Goal: Information Seeking & Learning: Compare options

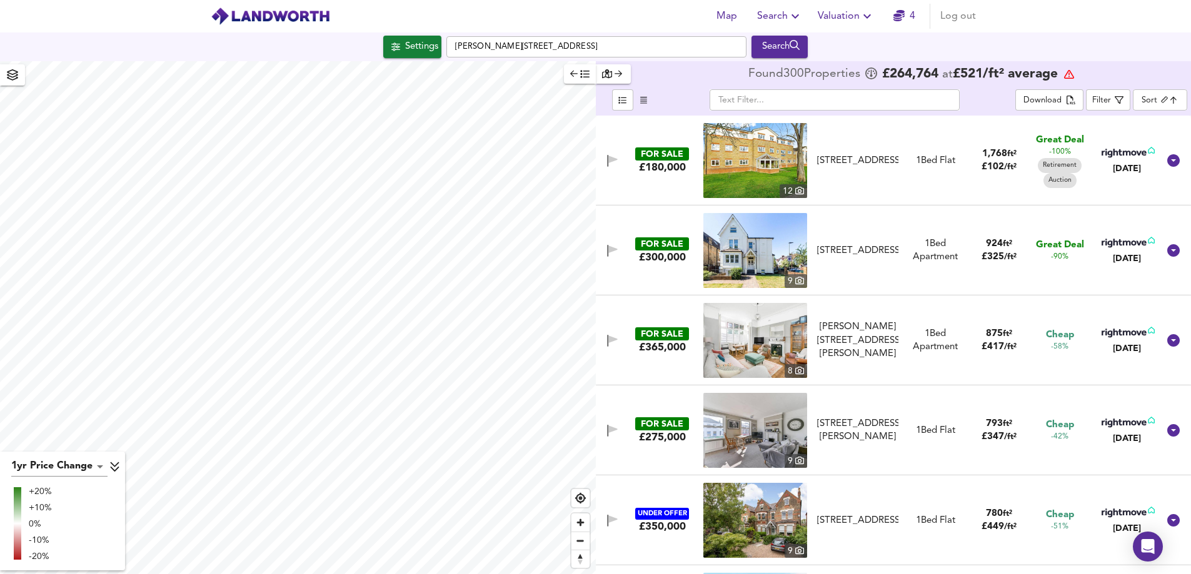
scroll to position [886, 0]
click at [768, 351] on img at bounding box center [755, 340] width 104 height 75
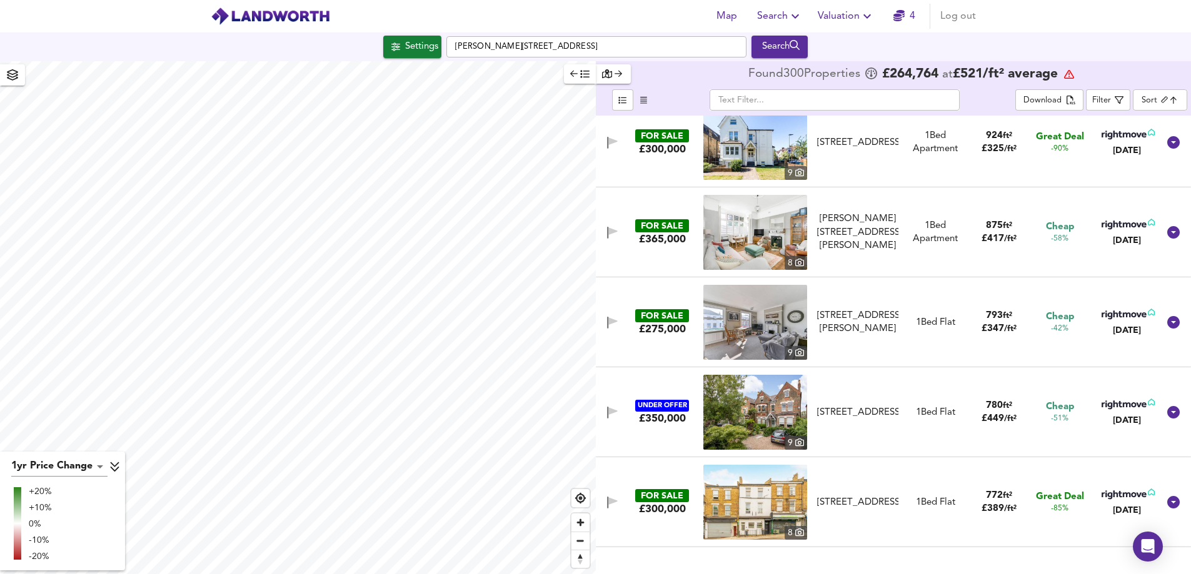
scroll to position [125, 0]
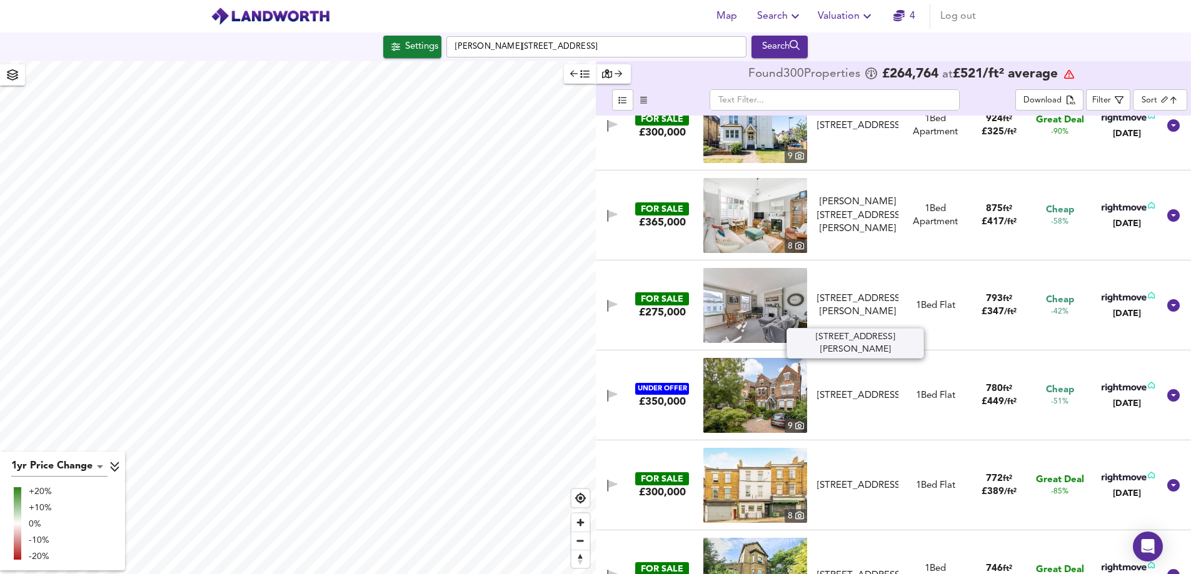
click at [853, 306] on div "[STREET_ADDRESS][PERSON_NAME]" at bounding box center [858, 306] width 82 height 27
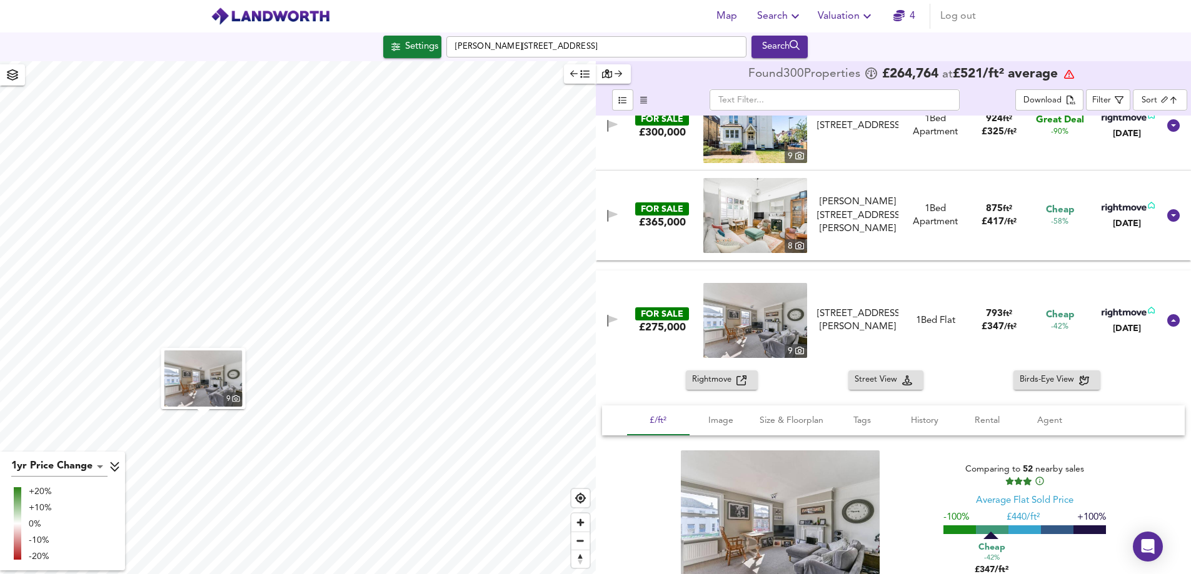
scroll to position [250, 0]
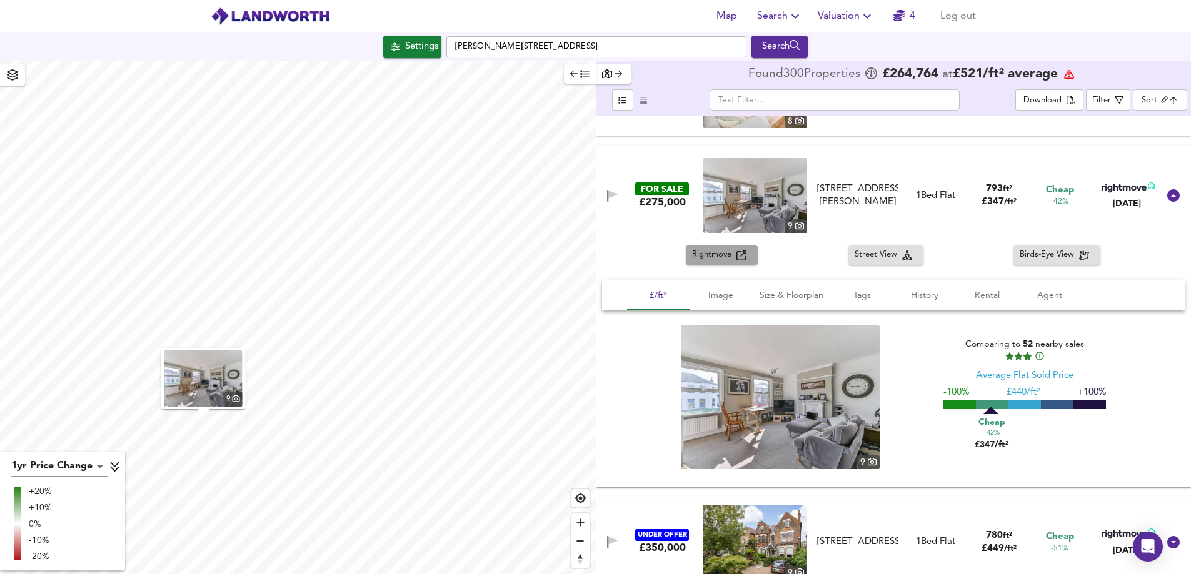
click at [723, 260] on span "Rightmove" at bounding box center [714, 255] width 44 height 14
click at [759, 192] on img at bounding box center [755, 195] width 104 height 75
click at [664, 196] on div "£275,000" at bounding box center [662, 203] width 47 height 14
click at [656, 213] on div "FOR SALE £275,000 [STREET_ADDRESS][PERSON_NAME][PERSON_NAME] 1 Bed Flat 793 ft²…" at bounding box center [878, 195] width 561 height 75
click at [663, 205] on div "£275,000" at bounding box center [662, 203] width 47 height 14
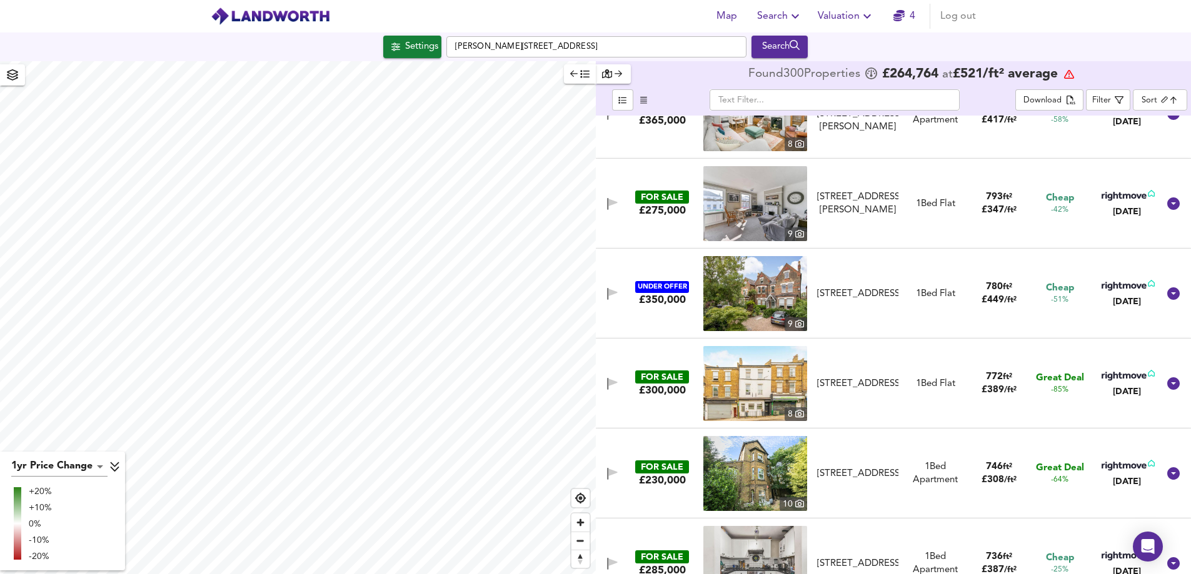
scroll to position [248, 0]
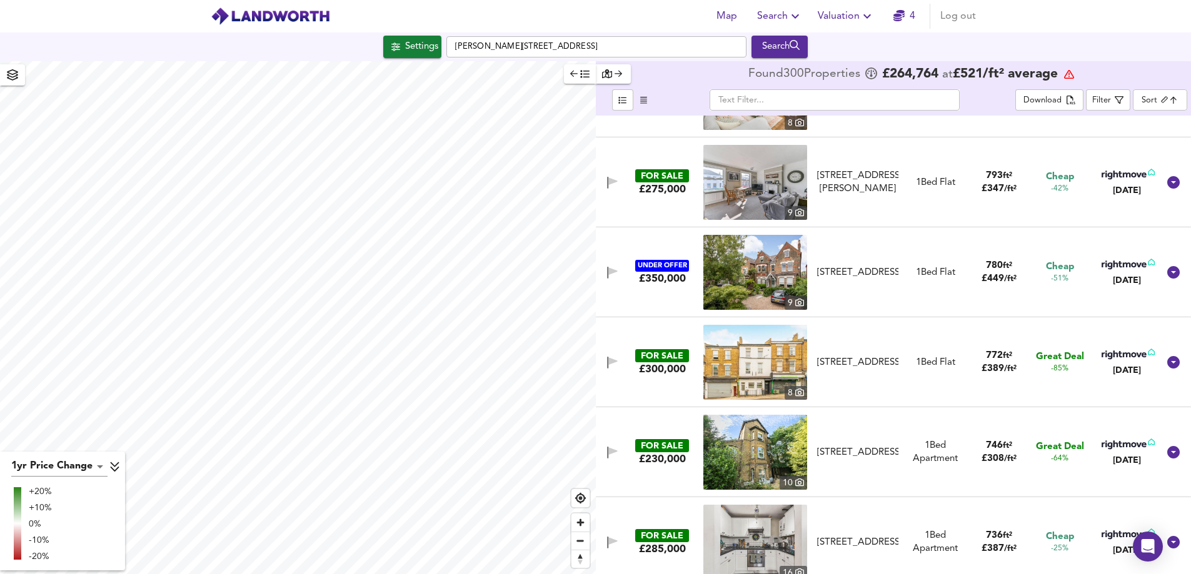
click at [764, 284] on img at bounding box center [755, 272] width 104 height 75
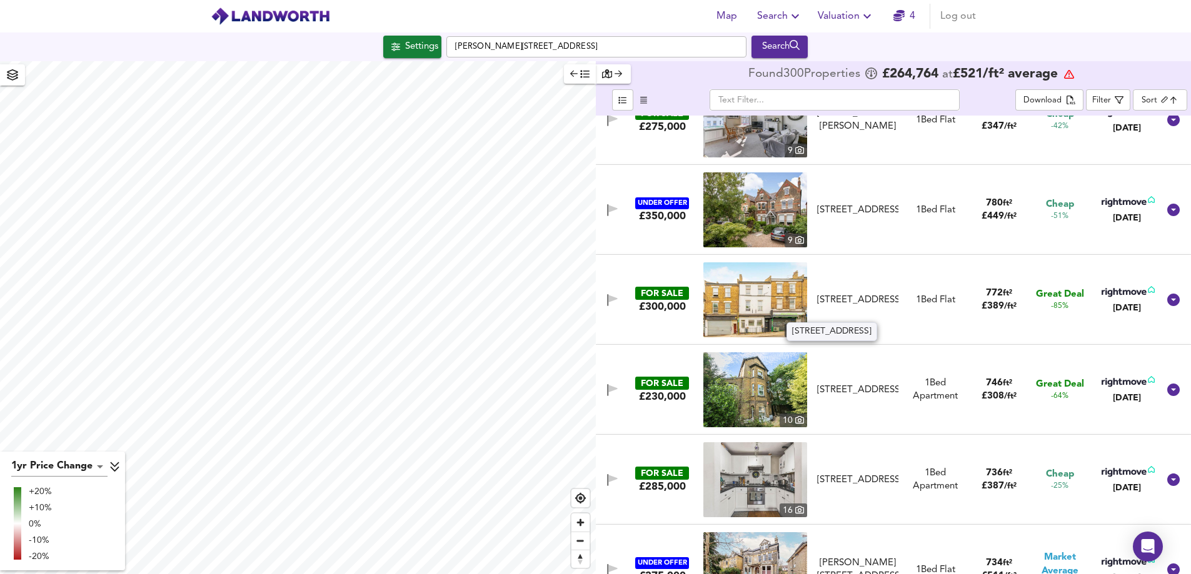
click at [846, 294] on div "[STREET_ADDRESS]" at bounding box center [858, 300] width 82 height 13
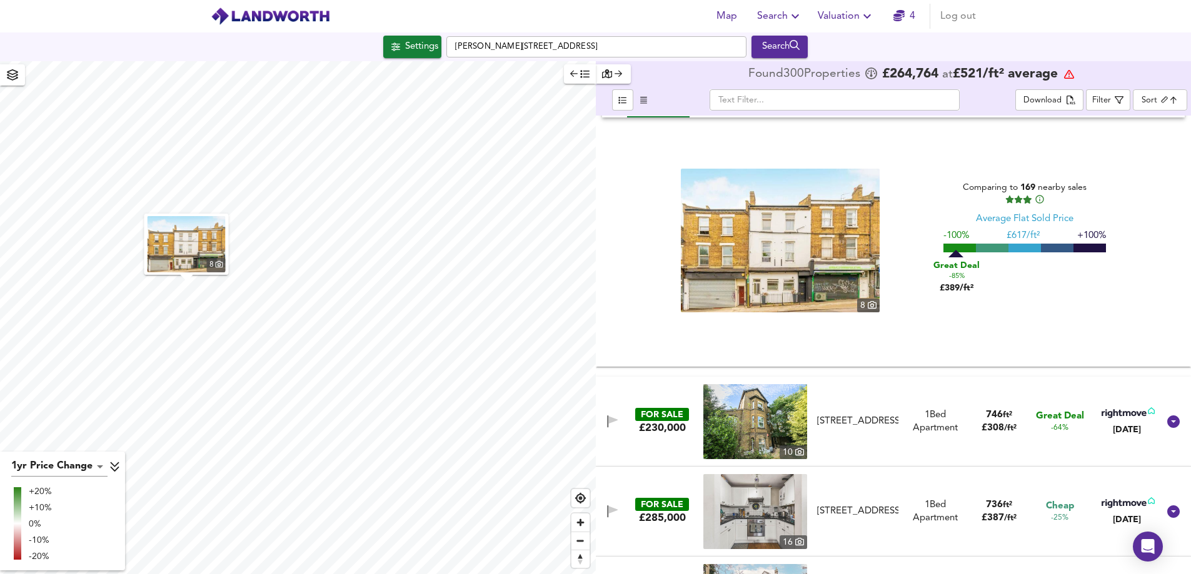
scroll to position [436, 0]
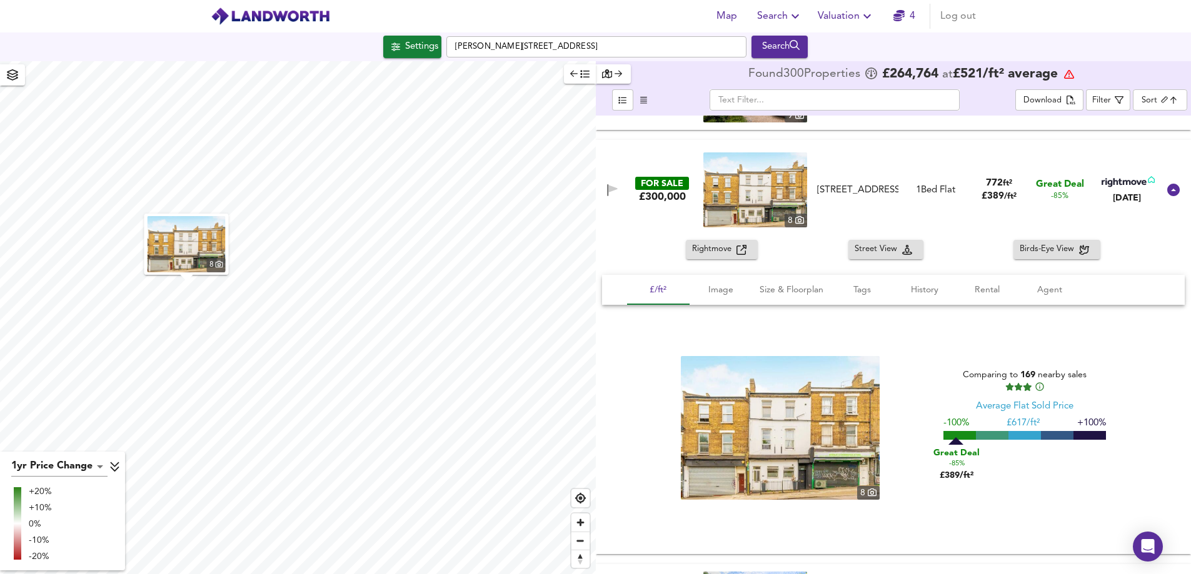
click at [701, 251] on span "Rightmove" at bounding box center [714, 250] width 44 height 14
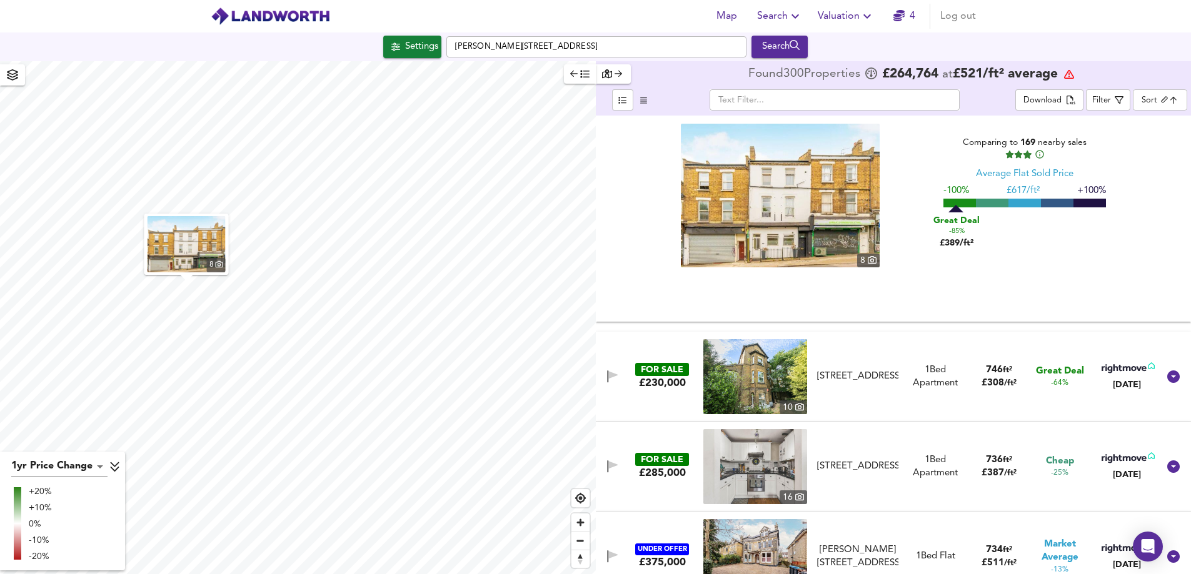
scroll to position [686, 0]
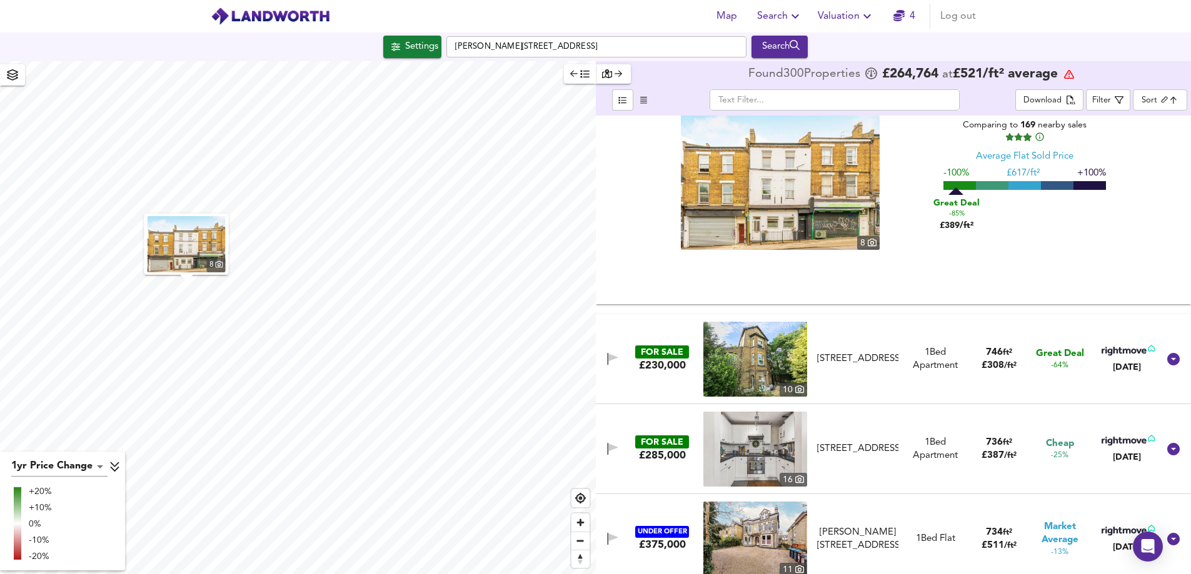
click at [742, 366] on img at bounding box center [755, 359] width 104 height 75
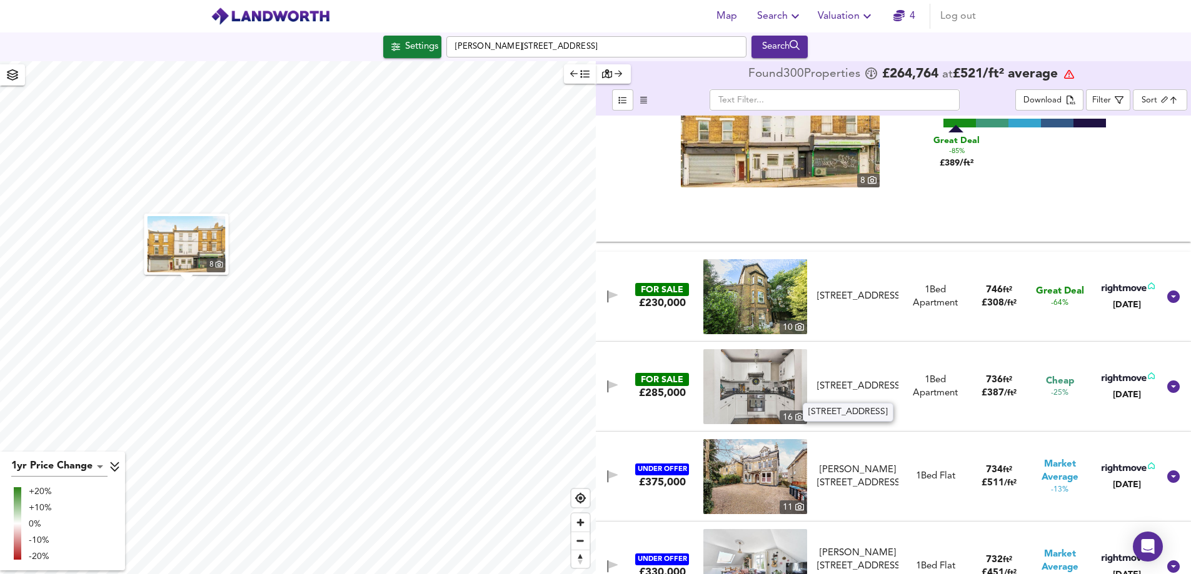
click at [861, 386] on div "[STREET_ADDRESS]" at bounding box center [858, 386] width 82 height 13
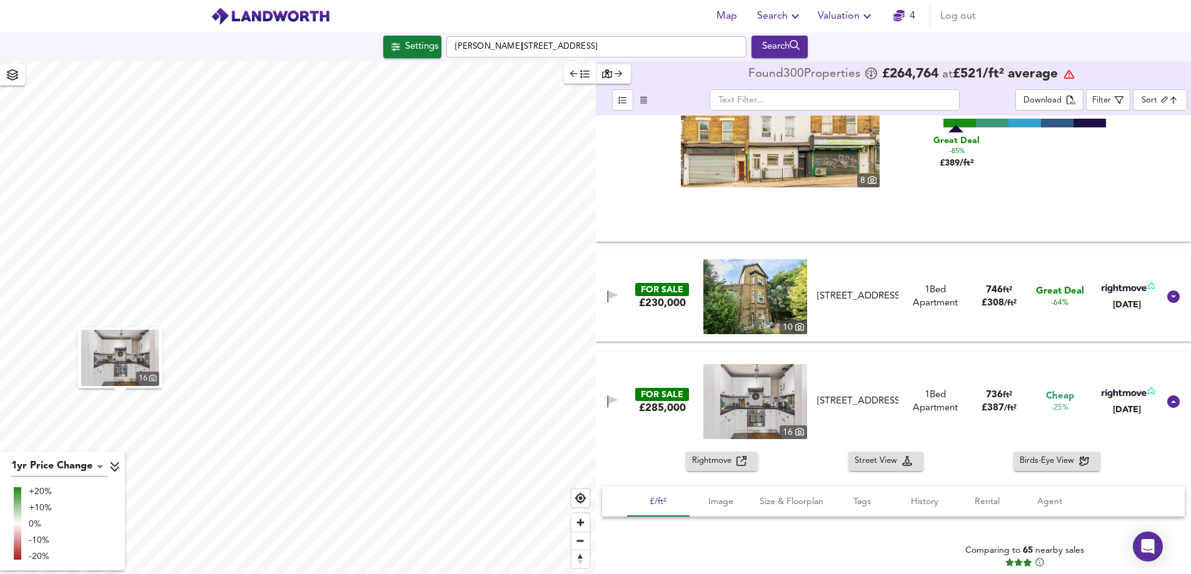
click at [743, 379] on img at bounding box center [755, 401] width 104 height 75
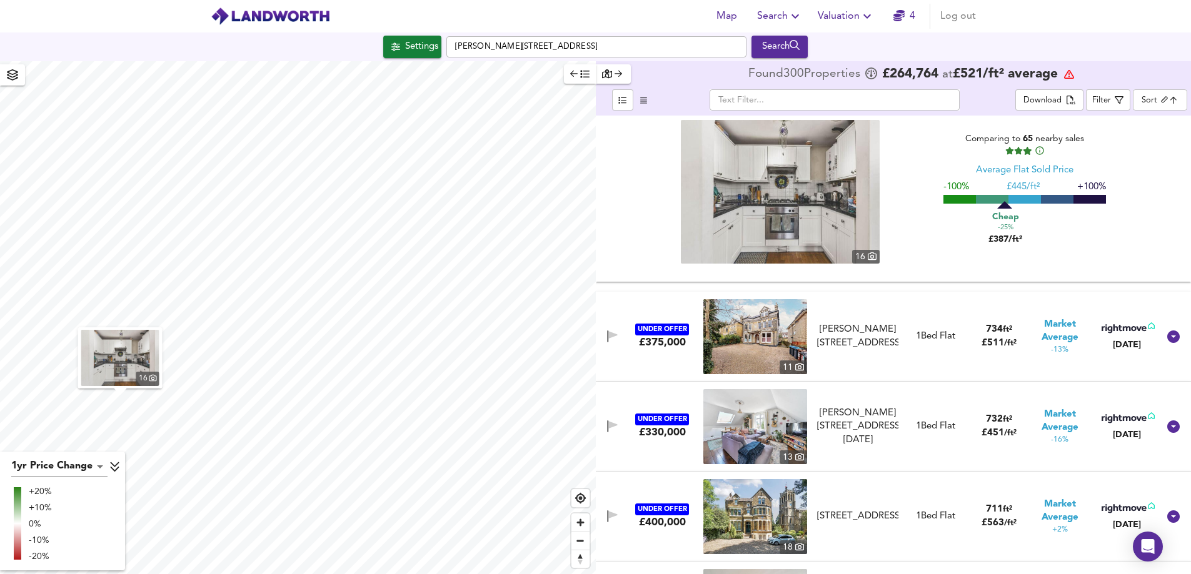
scroll to position [1186, 0]
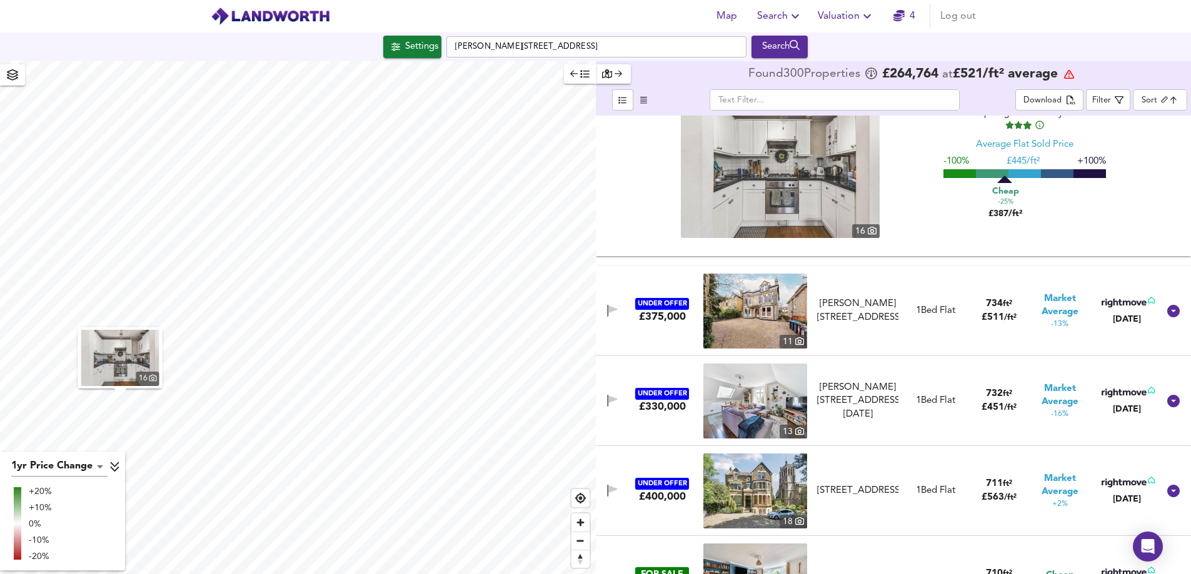
click at [737, 334] on img at bounding box center [755, 311] width 104 height 75
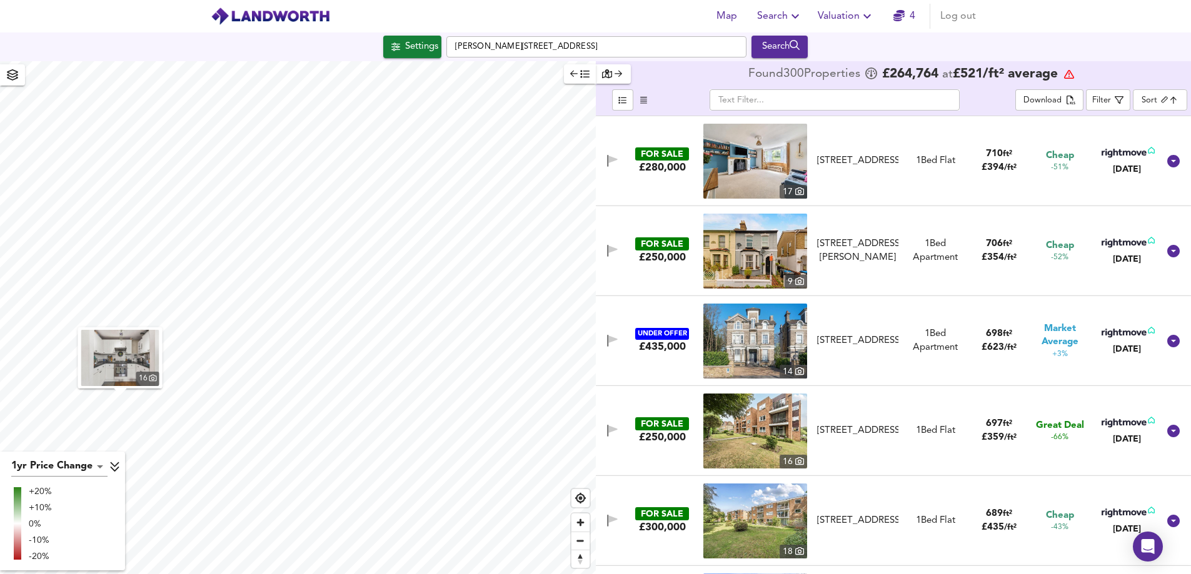
scroll to position [1623, 0]
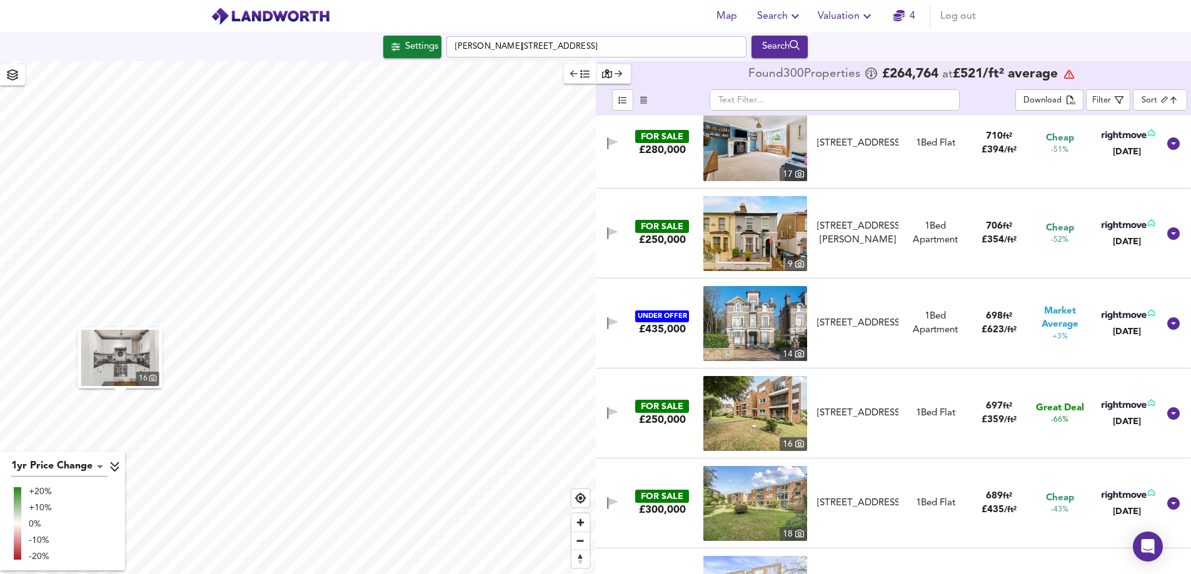
click at [774, 231] on img at bounding box center [755, 233] width 104 height 75
